Goal: Task Accomplishment & Management: Manage account settings

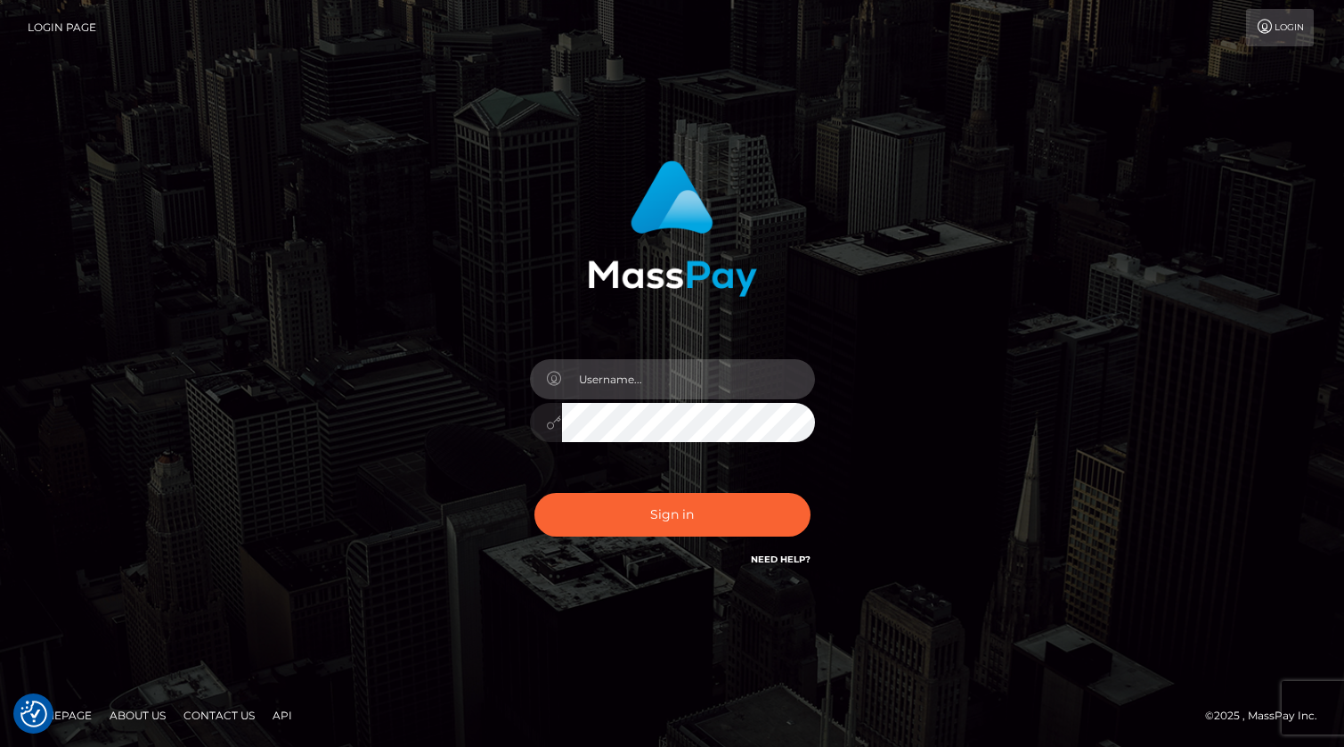
click at [671, 377] on input "text" at bounding box center [688, 379] width 253 height 40
type input "[PERSON_NAME].xcite"
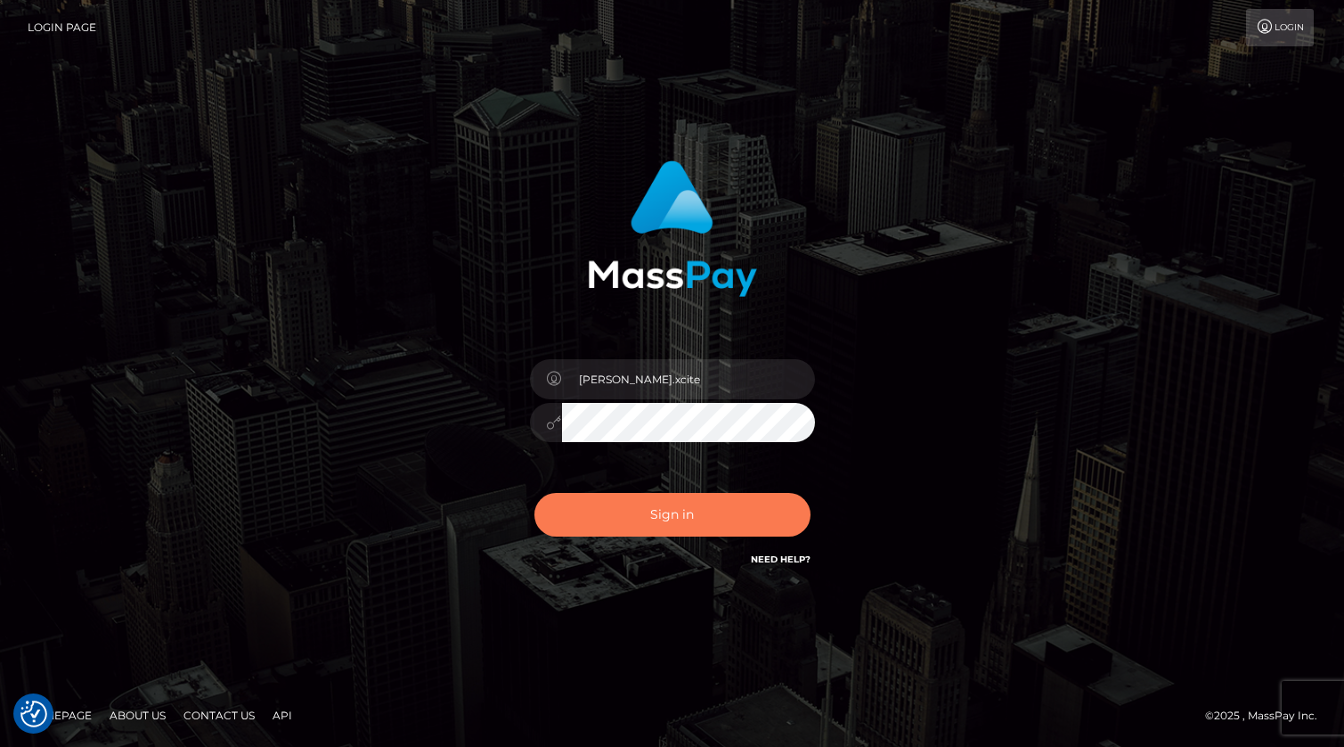
click at [703, 511] on button "Sign in" at bounding box center [673, 515] width 276 height 44
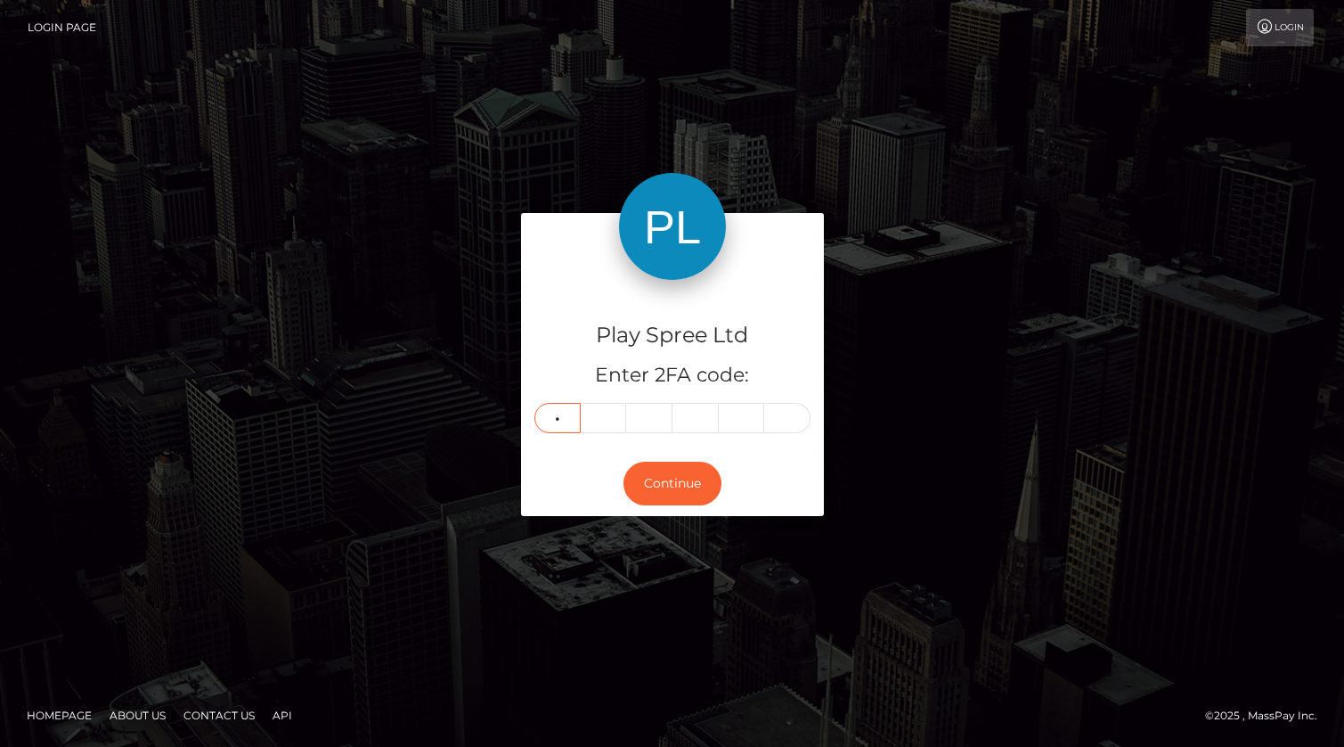
type input "3"
type input "9"
type input "3"
type input "0"
type input "9"
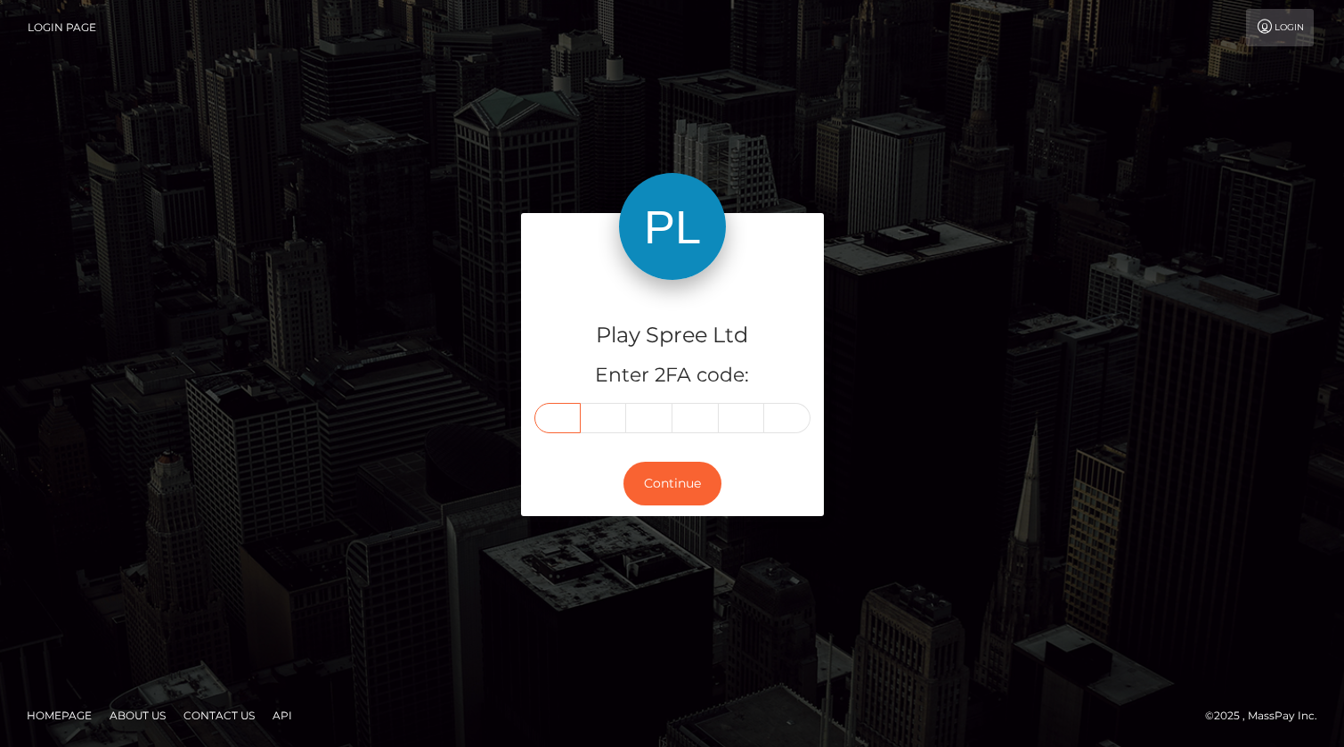
type input "3"
type input "9"
type input "3"
type input "0"
type input "9"
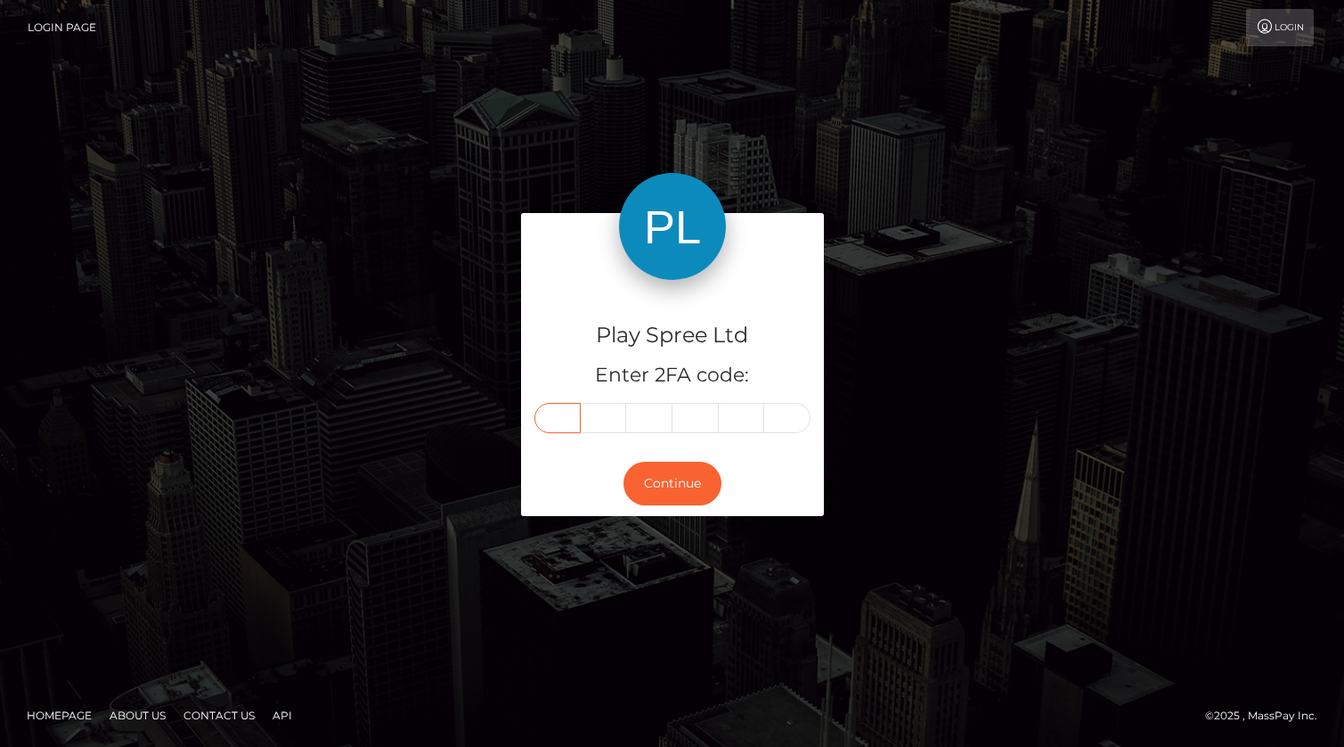
type input "3"
type input "4"
type input "9"
type input "3"
type input "0"
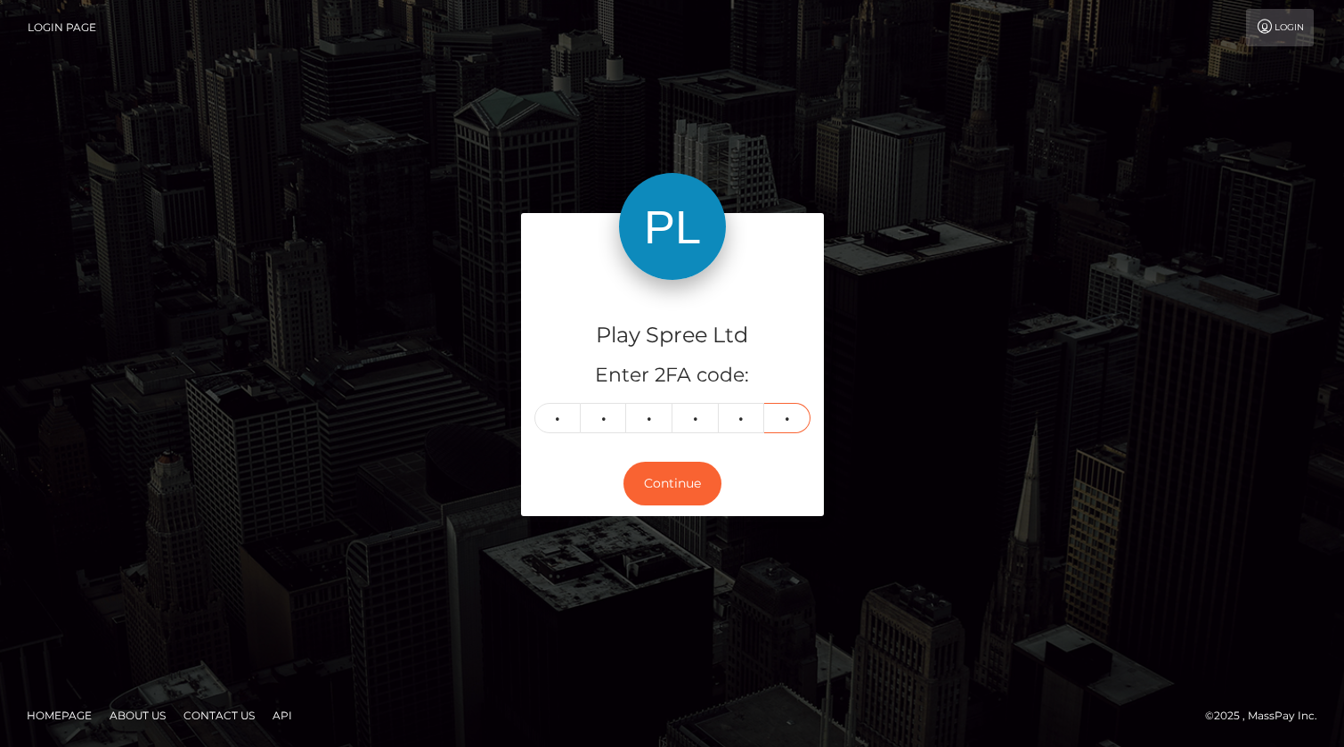
type input "9"
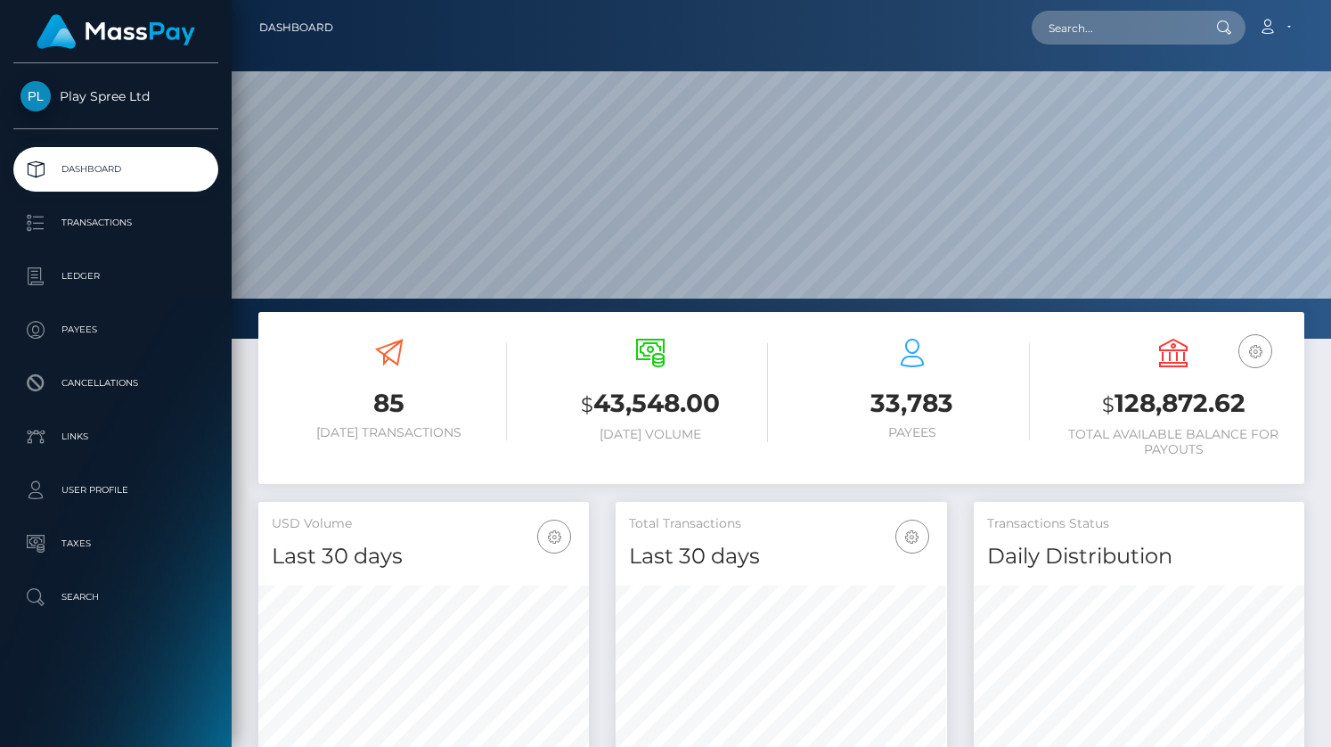
scroll to position [315, 331]
click at [1155, 400] on h3 "$ 128,872.62" at bounding box center [1174, 404] width 235 height 37
click at [1156, 399] on h3 "$ 128,872.62" at bounding box center [1174, 404] width 235 height 37
copy h3 "128,872.62"
